Goal: Find specific page/section: Find specific page/section

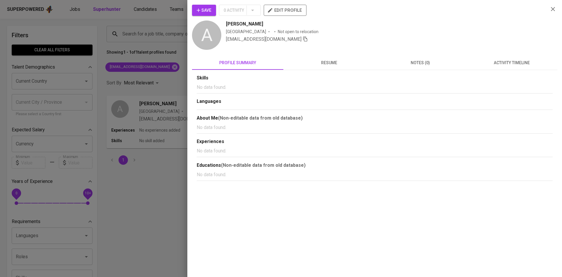
click at [168, 66] on div at bounding box center [281, 138] width 562 height 277
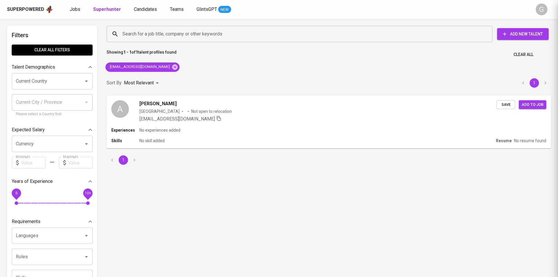
drag, startPoint x: 169, startPoint y: 67, endPoint x: 166, endPoint y: 66, distance: 3.4
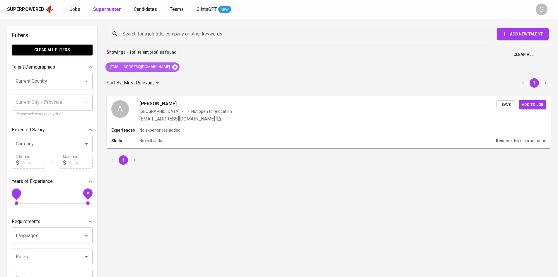
click at [172, 66] on icon at bounding box center [174, 66] width 5 height 5
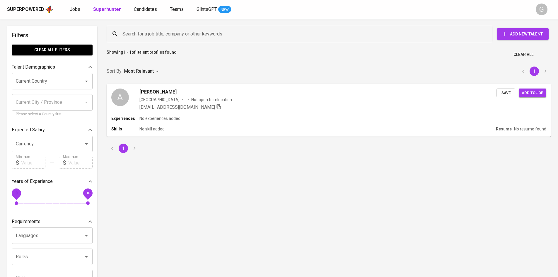
click at [173, 32] on input "Search for a job title, company or other keywords" at bounding box center [301, 33] width 360 height 11
click at [173, 33] on input "Search for a job title, company or other keywords" at bounding box center [301, 33] width 360 height 11
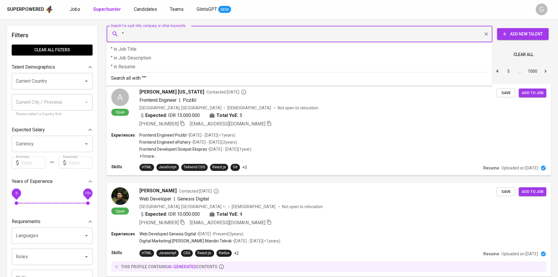
paste input "[PERSON_NAME]"
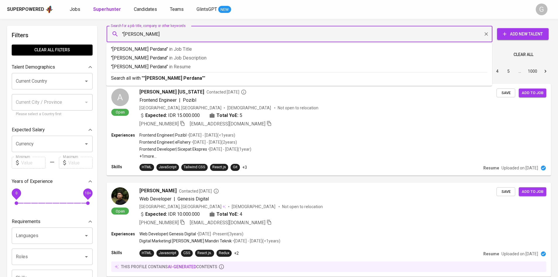
type input ""[PERSON_NAME] Perdana""
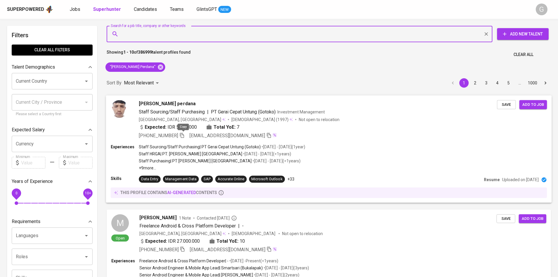
click at [183, 135] on icon "button" at bounding box center [181, 134] width 5 height 5
